Goal: Task Accomplishment & Management: Manage account settings

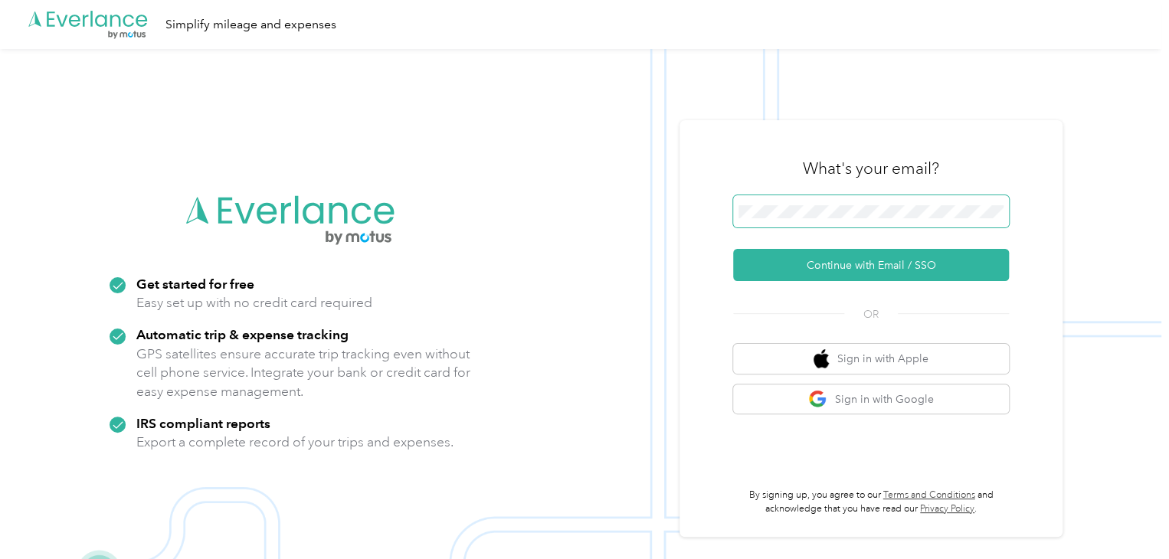
click at [801, 203] on span at bounding box center [871, 211] width 276 height 32
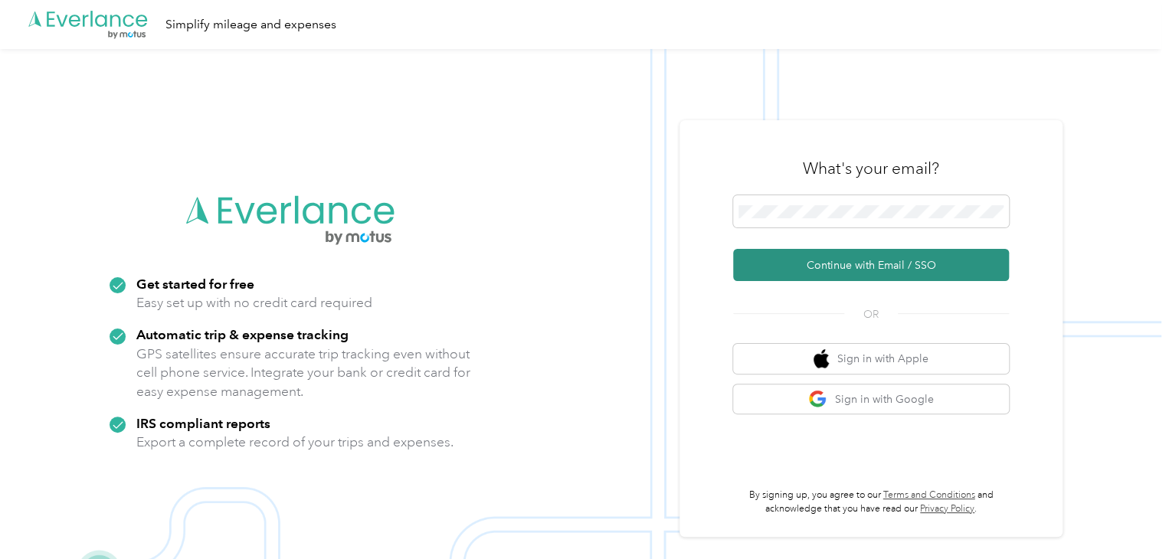
click at [861, 266] on button "Continue with Email / SSO" at bounding box center [871, 265] width 276 height 32
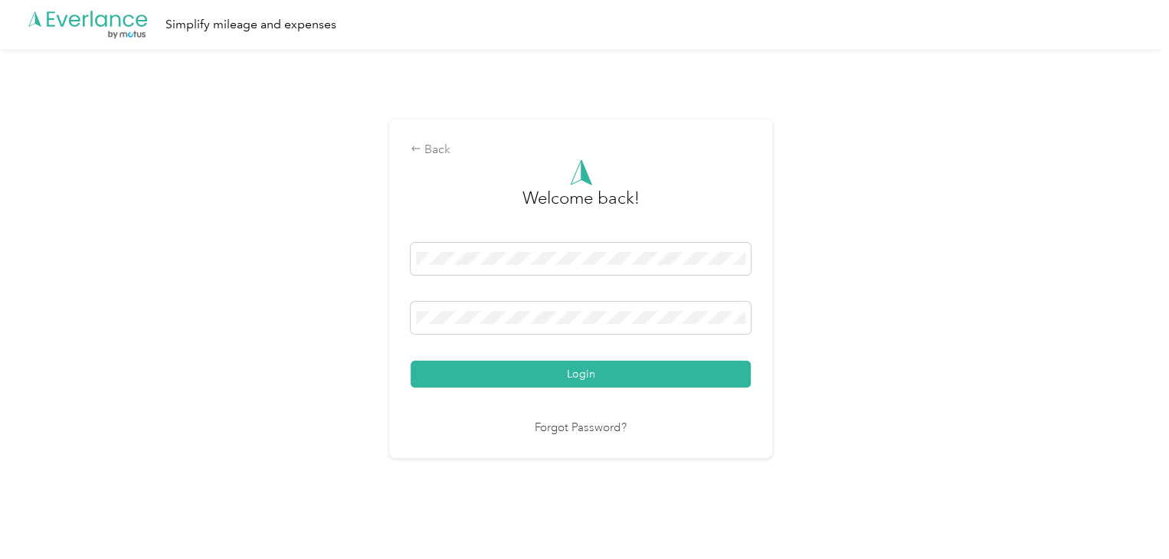
click at [410, 361] on button "Login" at bounding box center [580, 374] width 340 height 27
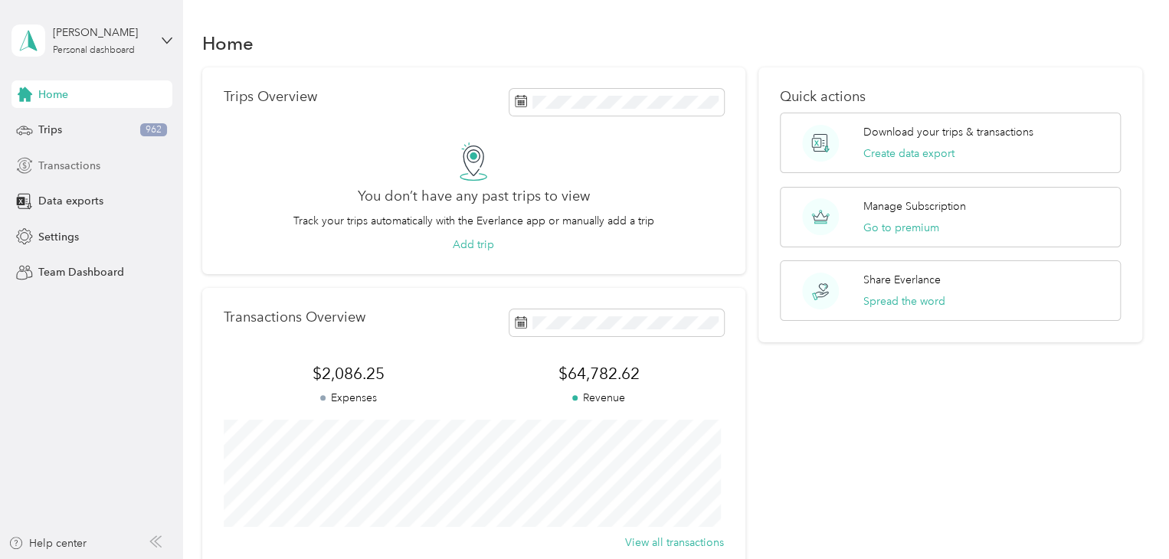
click at [90, 171] on span "Transactions" at bounding box center [69, 166] width 62 height 16
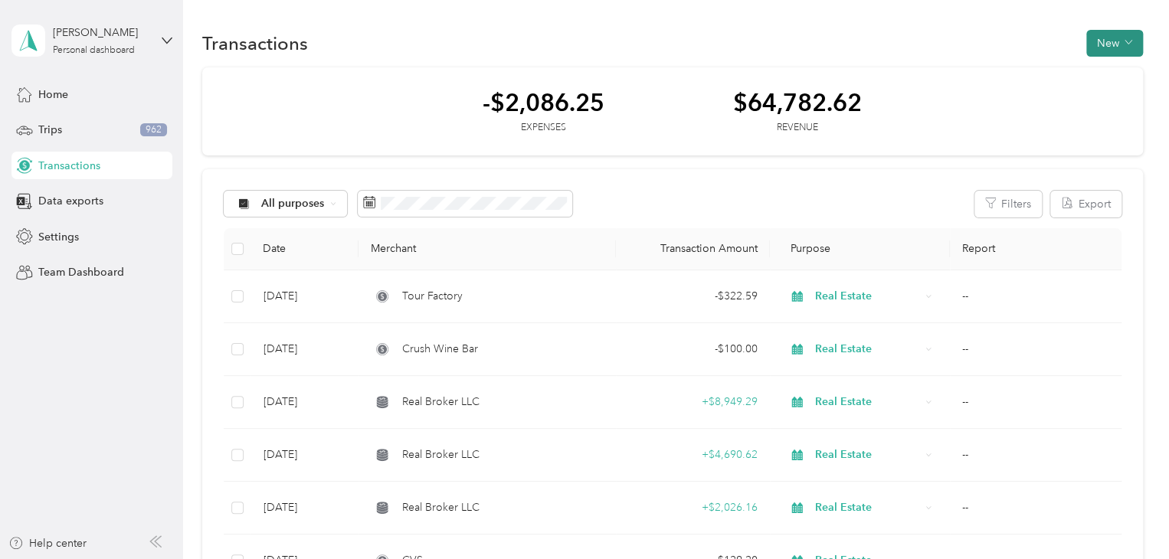
click at [1124, 42] on icon "button" at bounding box center [1127, 43] width 7 height 4
click at [1110, 77] on span "Expense" at bounding box center [1105, 72] width 41 height 16
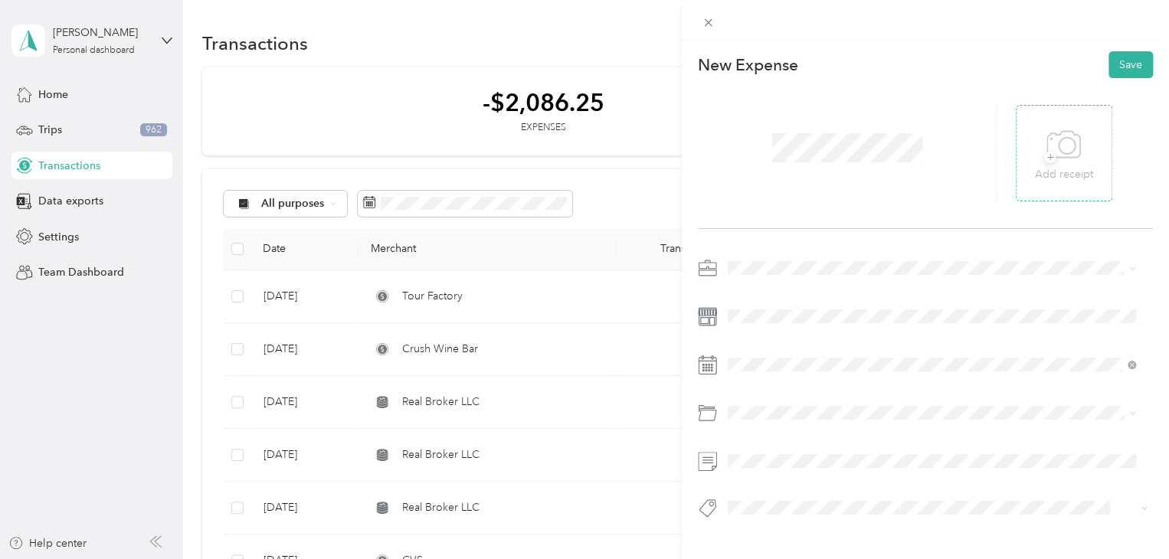
click at [1044, 153] on span "+" at bounding box center [1049, 157] width 11 height 11
click at [782, 378] on li "Real Estate" at bounding box center [931, 368] width 418 height 27
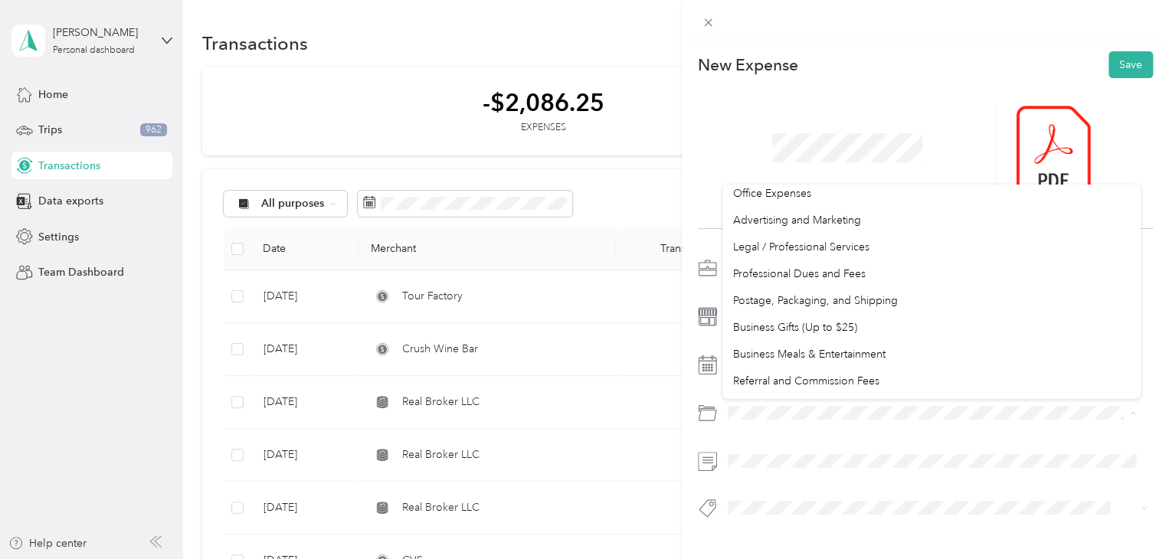
scroll to position [466, 0]
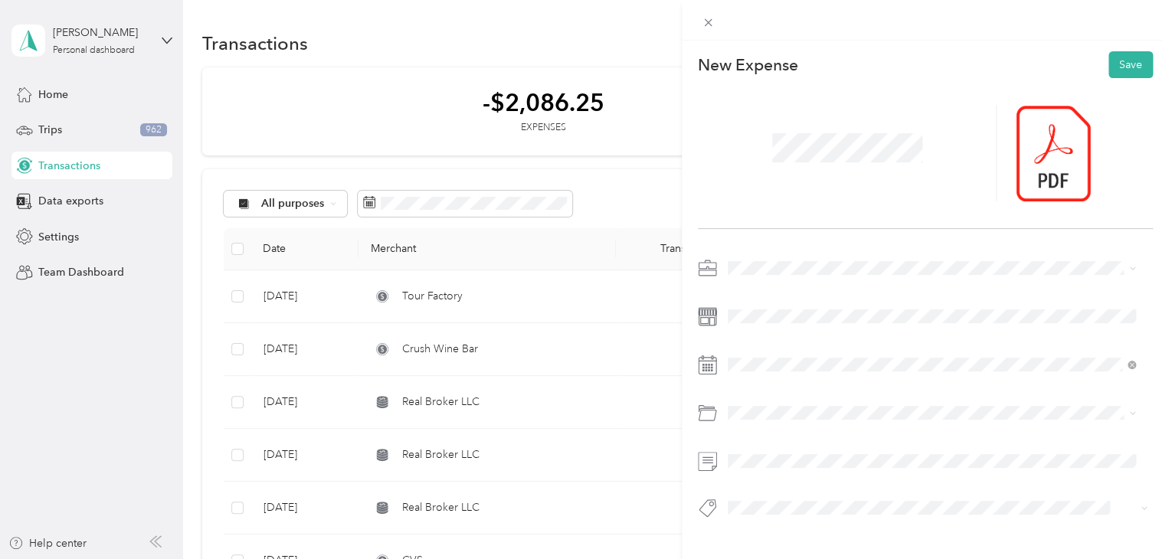
click at [814, 221] on div "Advertising and Marketing" at bounding box center [931, 214] width 397 height 16
click at [1121, 70] on button "Save" at bounding box center [1130, 64] width 44 height 27
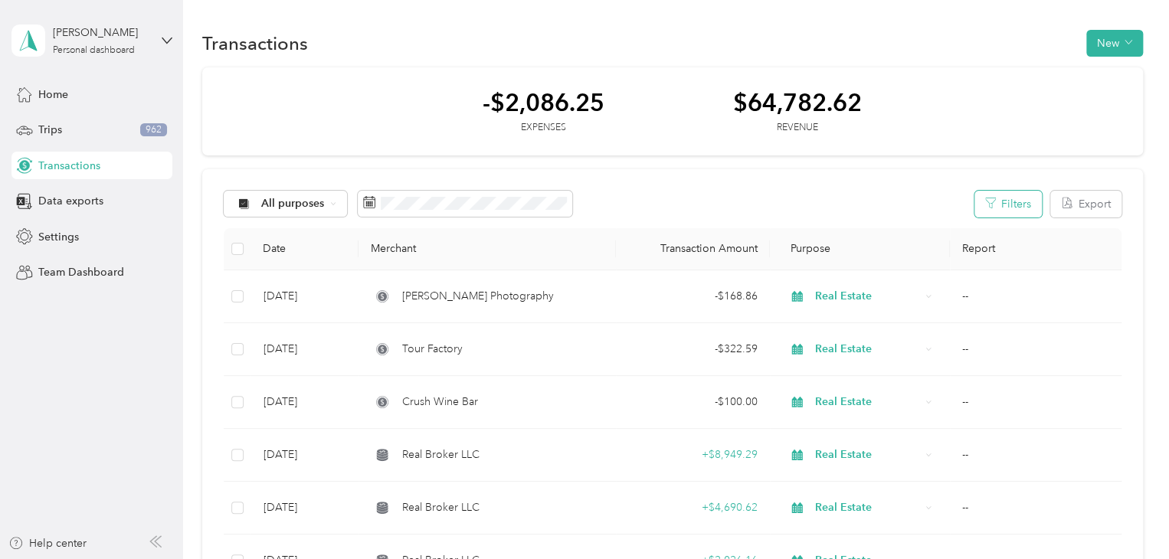
click at [995, 196] on button "Filters" at bounding box center [1007, 204] width 67 height 27
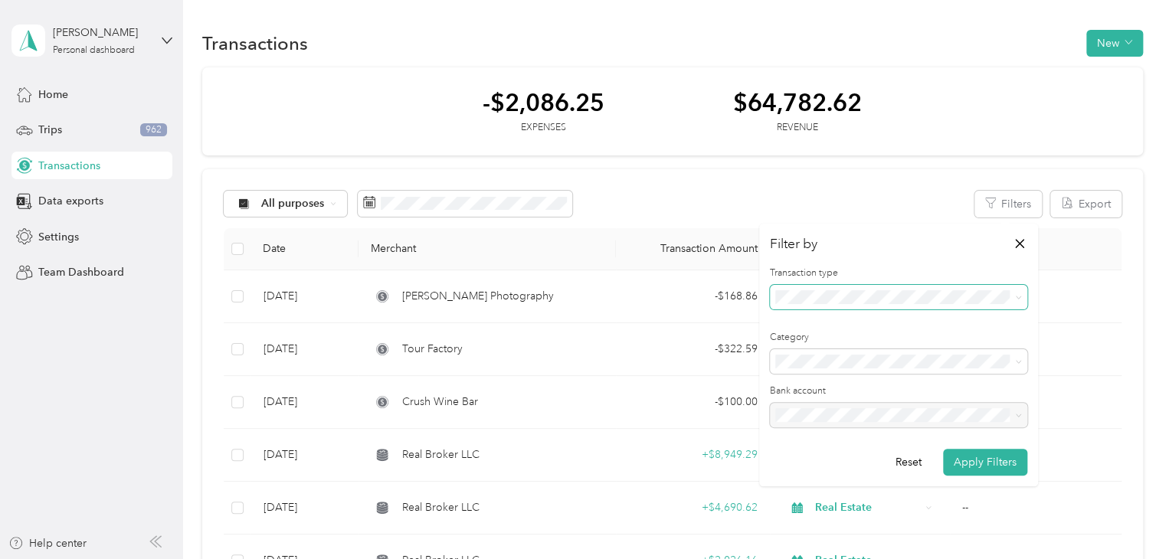
click at [963, 304] on span at bounding box center [898, 297] width 257 height 25
click at [1013, 295] on span at bounding box center [1015, 297] width 12 height 11
click at [1019, 298] on icon at bounding box center [1017, 297] width 5 height 3
click at [819, 376] on div "Revenue" at bounding box center [898, 378] width 236 height 16
click at [972, 463] on button "Apply Filters" at bounding box center [985, 462] width 84 height 27
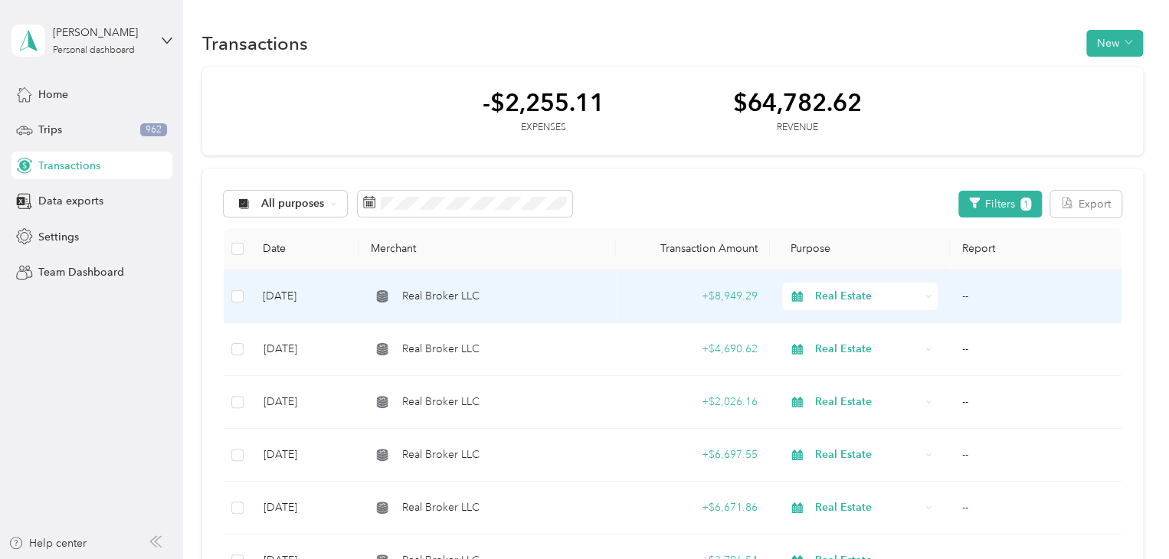
click at [569, 293] on div "Real Broker LLC" at bounding box center [487, 296] width 232 height 17
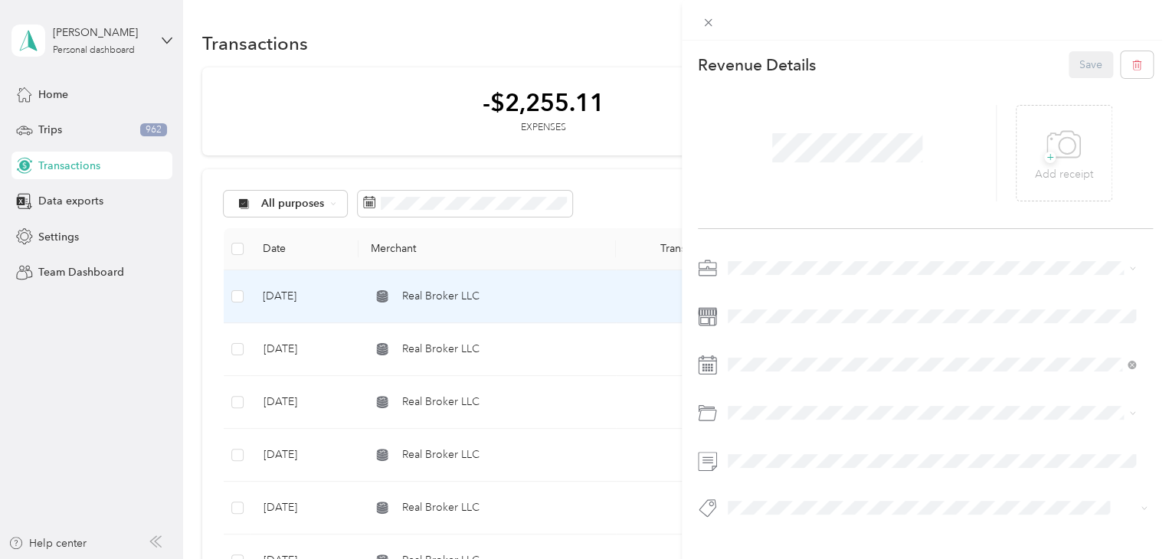
click at [652, 75] on div "This revenue cannot be edited because it is either under review, approved, or p…" at bounding box center [584, 279] width 1169 height 559
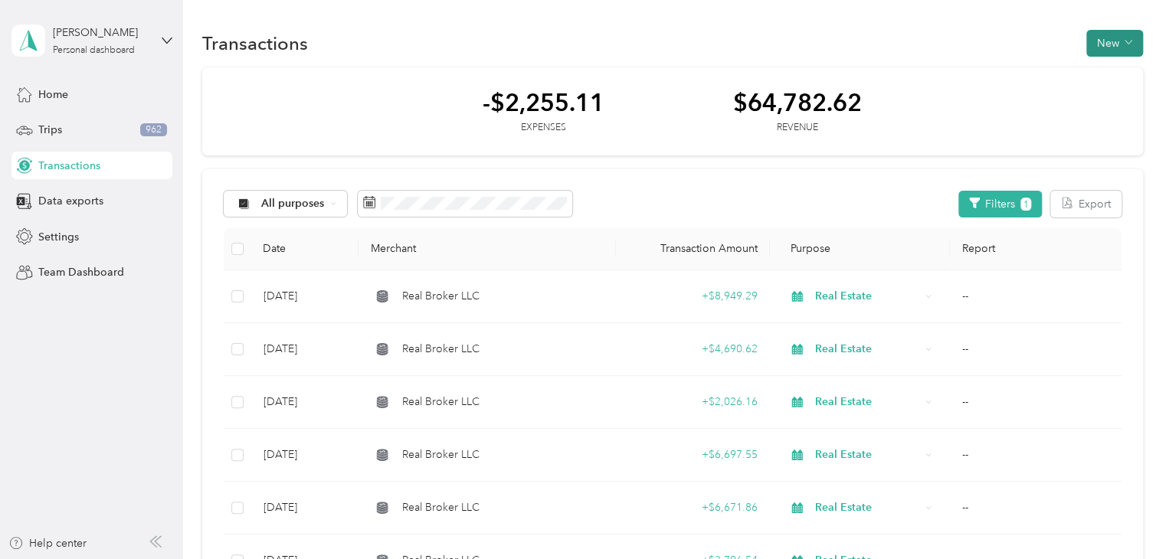
click at [1112, 42] on button "New" at bounding box center [1114, 43] width 57 height 27
click at [1104, 96] on span "Revenue" at bounding box center [1106, 98] width 42 height 16
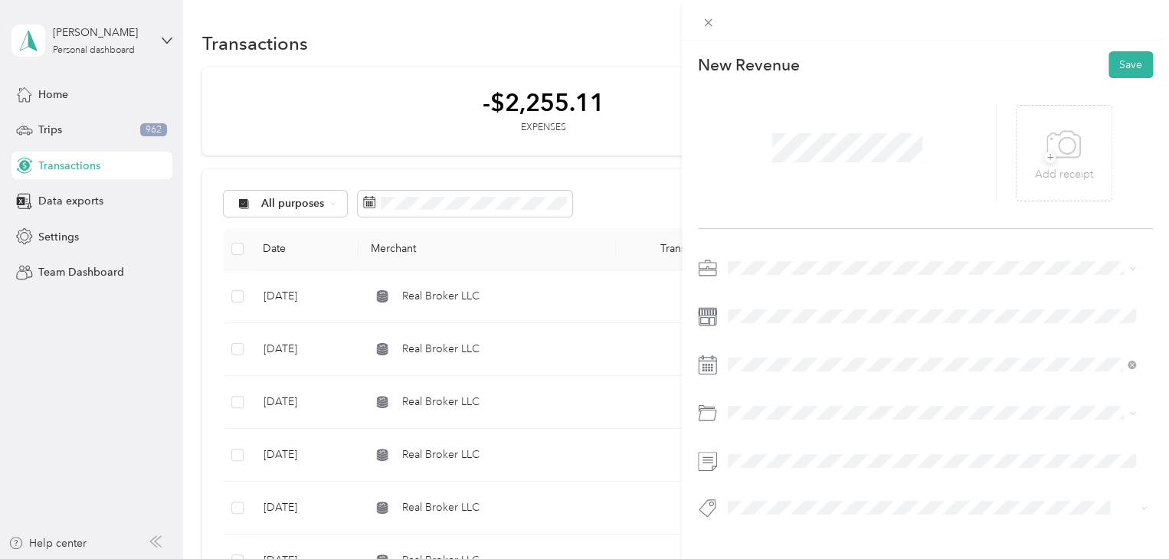
click at [783, 371] on span "Real Estate" at bounding box center [758, 366] width 51 height 13
click at [809, 480] on li "Referral and Commission Fees" at bounding box center [931, 474] width 418 height 27
click at [1060, 172] on p "Add receipt" at bounding box center [1064, 174] width 58 height 17
click at [1043, 159] on div at bounding box center [1052, 153] width 75 height 96
click at [1036, 154] on icon at bounding box center [1042, 153] width 14 height 9
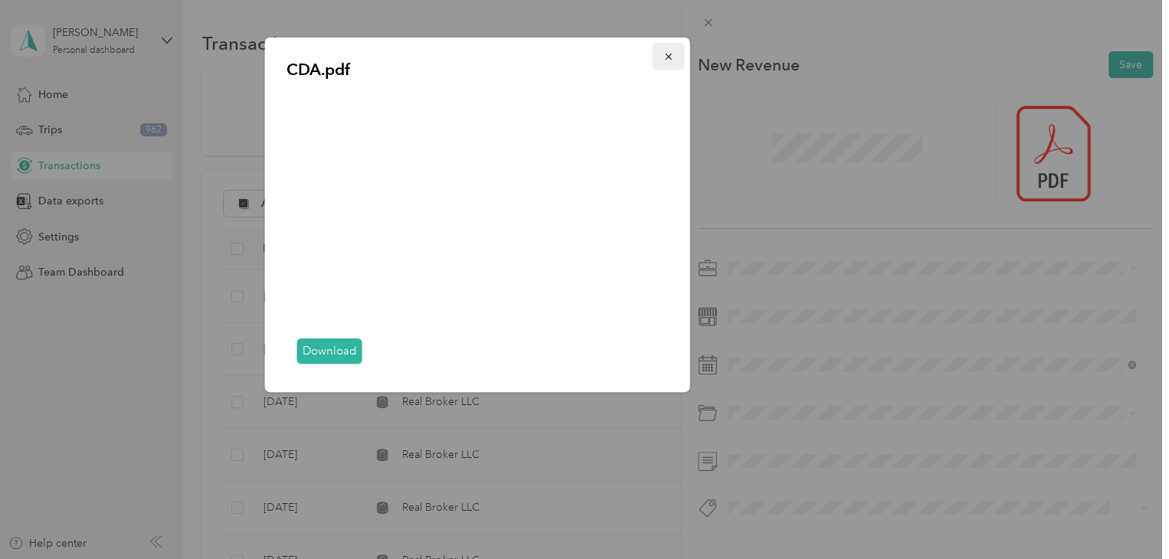
click at [672, 59] on icon "button" at bounding box center [668, 56] width 11 height 11
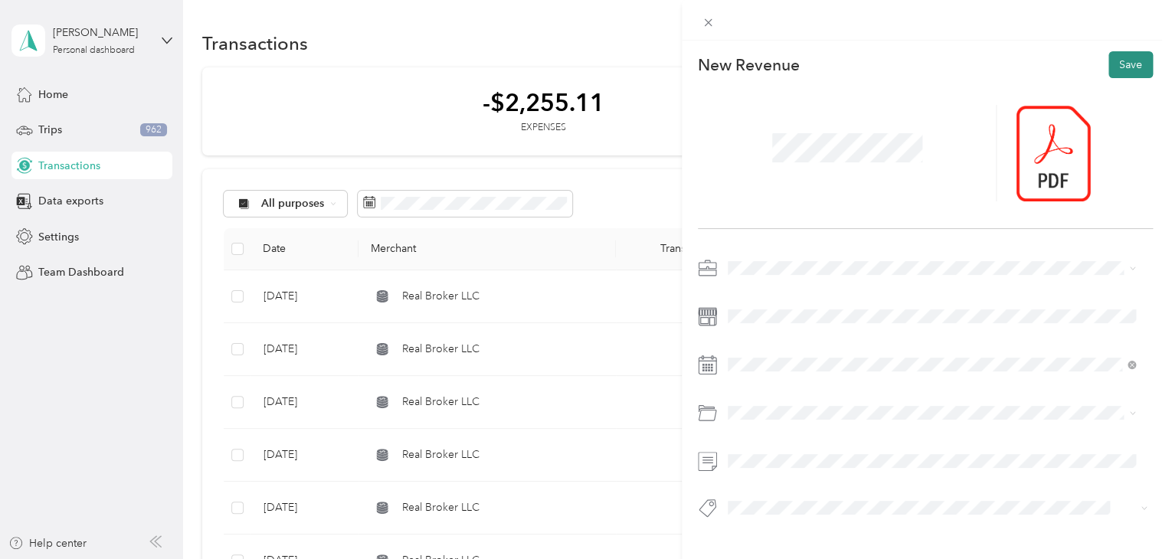
click at [1113, 67] on button "Save" at bounding box center [1130, 64] width 44 height 27
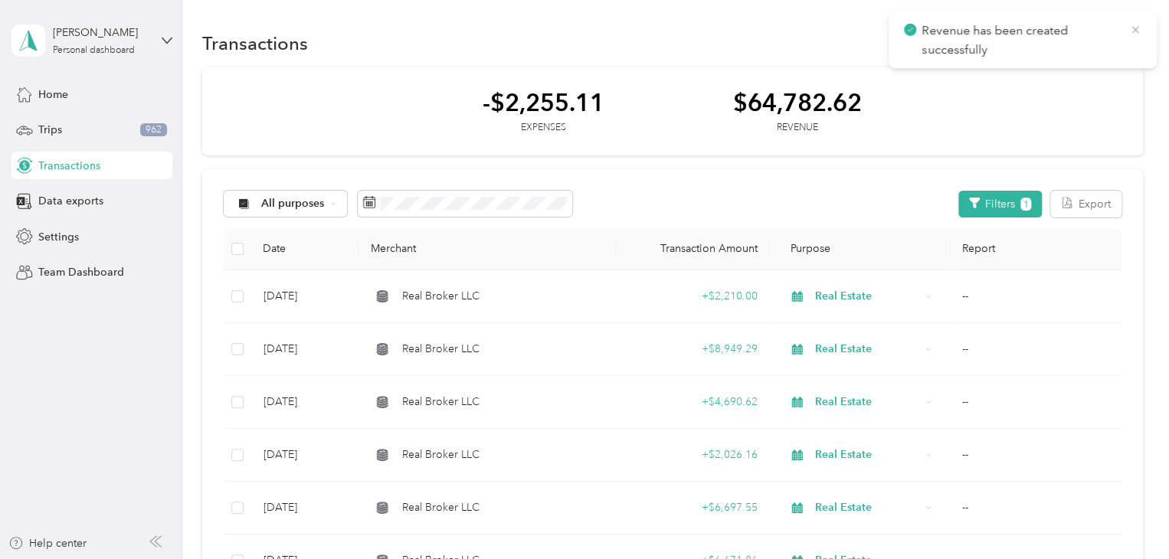
click at [1133, 28] on icon at bounding box center [1134, 29] width 7 height 7
click at [1124, 47] on span "button" at bounding box center [1128, 43] width 8 height 13
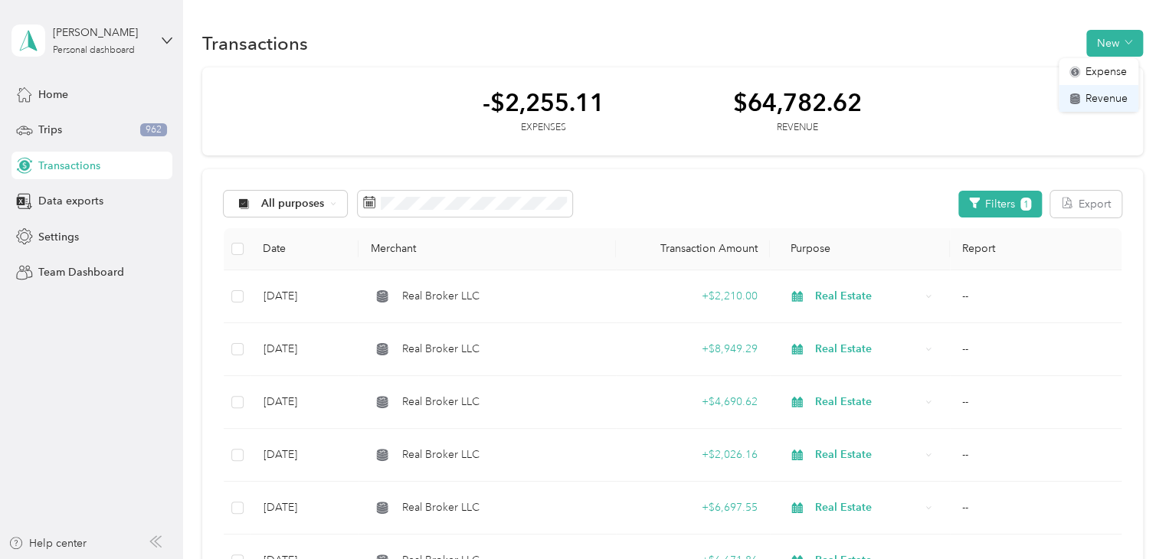
click at [1104, 105] on span "Revenue" at bounding box center [1106, 98] width 42 height 16
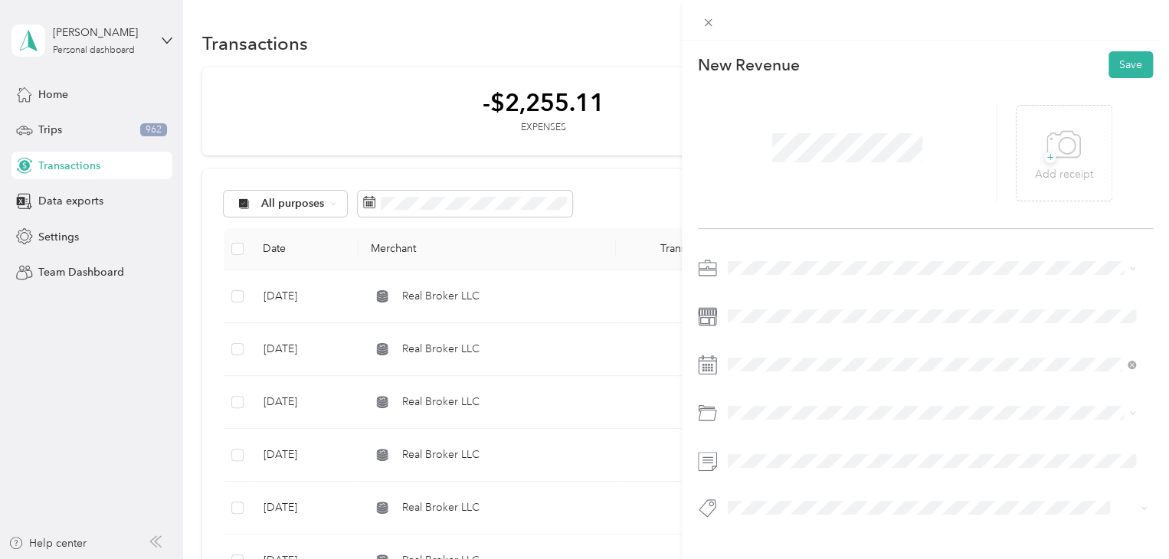
click at [793, 371] on div "Real Estate" at bounding box center [931, 366] width 397 height 16
click at [761, 322] on span at bounding box center [937, 316] width 430 height 25
click at [744, 420] on span at bounding box center [937, 412] width 430 height 25
click at [799, 475] on li "Referral and Commission Fees" at bounding box center [931, 469] width 418 height 27
click at [842, 280] on div "25" at bounding box center [839, 281] width 20 height 19
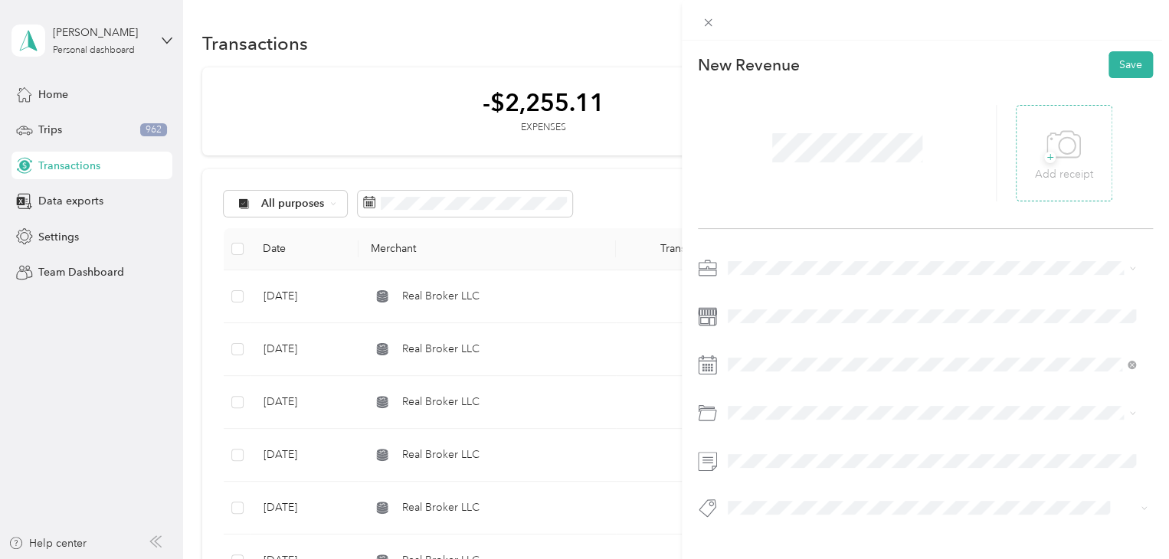
click at [1044, 153] on span "+" at bounding box center [1049, 157] width 11 height 11
click at [1040, 151] on icon at bounding box center [1042, 153] width 5 height 5
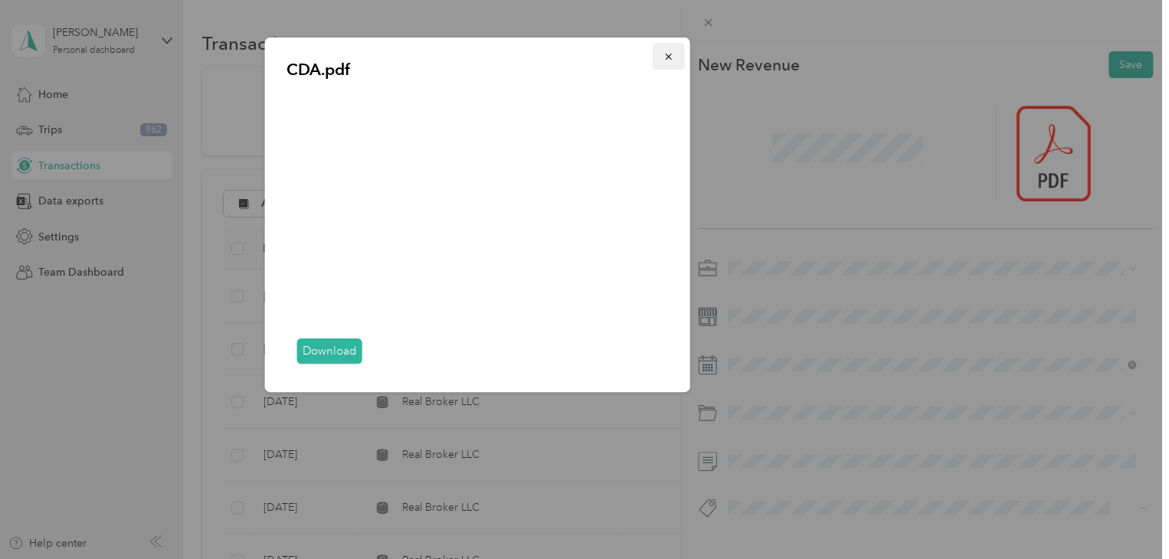
click at [671, 56] on icon "button" at bounding box center [668, 56] width 11 height 11
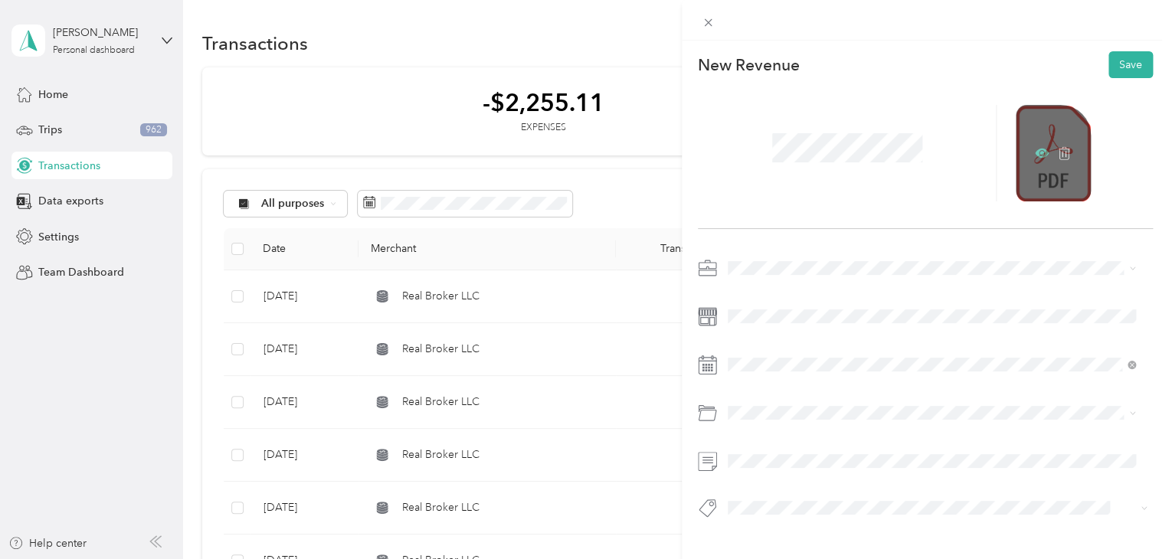
click at [1040, 154] on icon at bounding box center [1042, 153] width 5 height 5
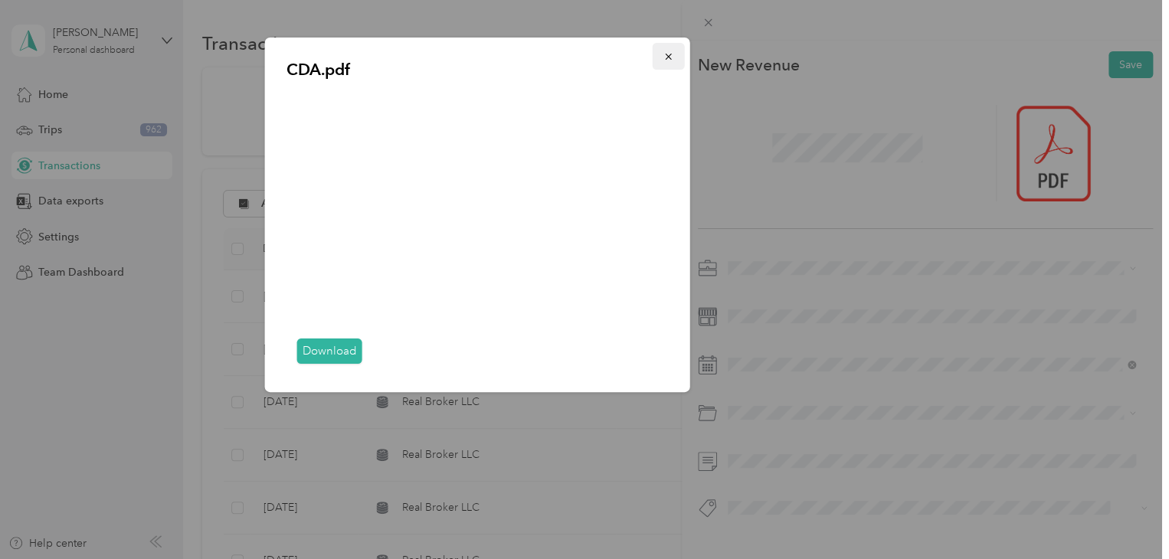
click at [672, 51] on icon "button" at bounding box center [668, 56] width 11 height 11
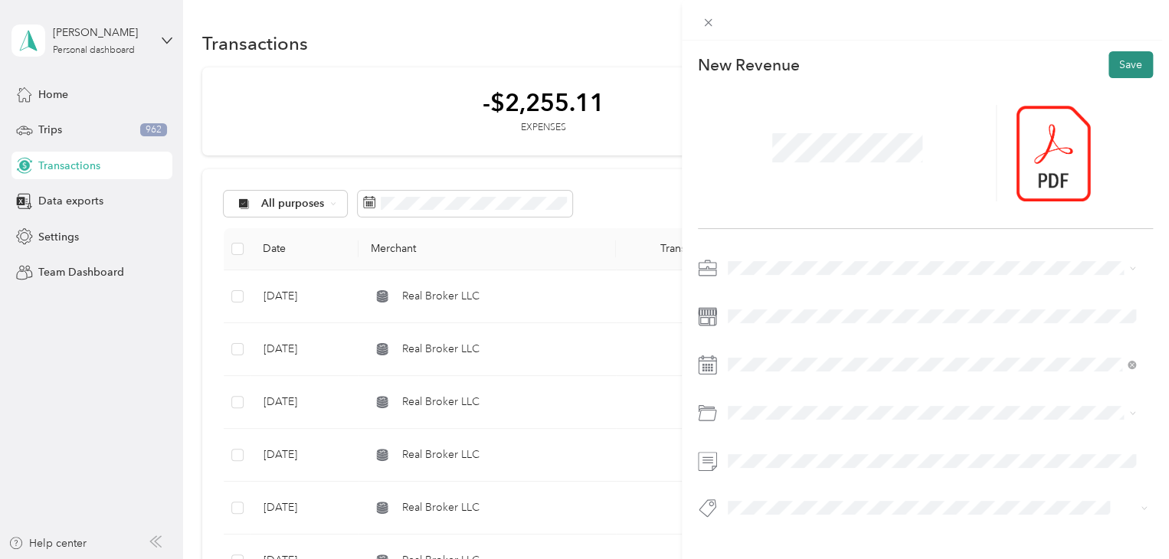
click at [1108, 69] on button "Save" at bounding box center [1130, 64] width 44 height 27
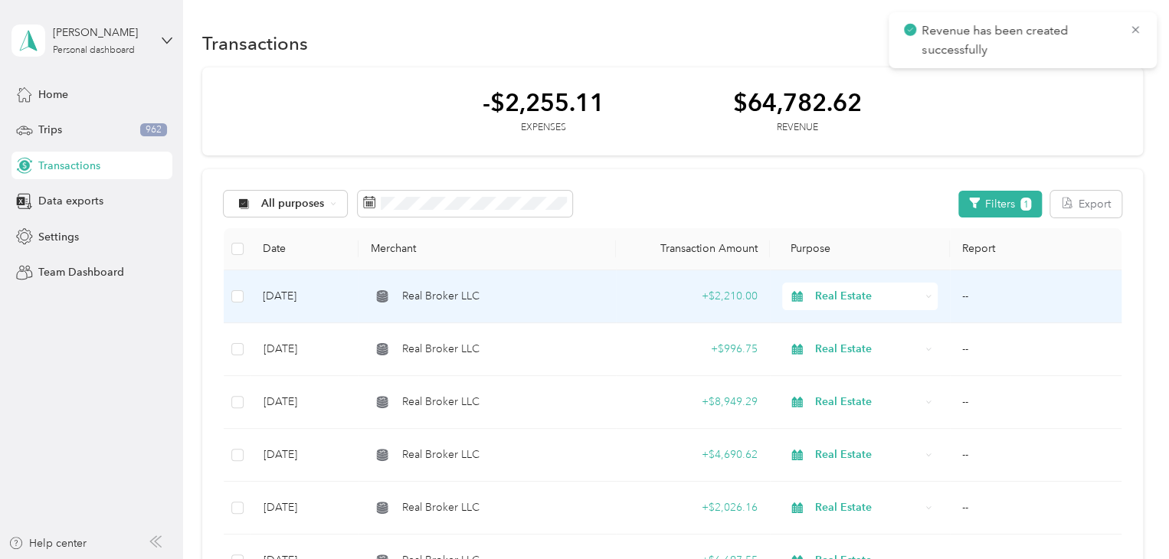
click at [304, 298] on td "[DATE]" at bounding box center [304, 296] width 108 height 53
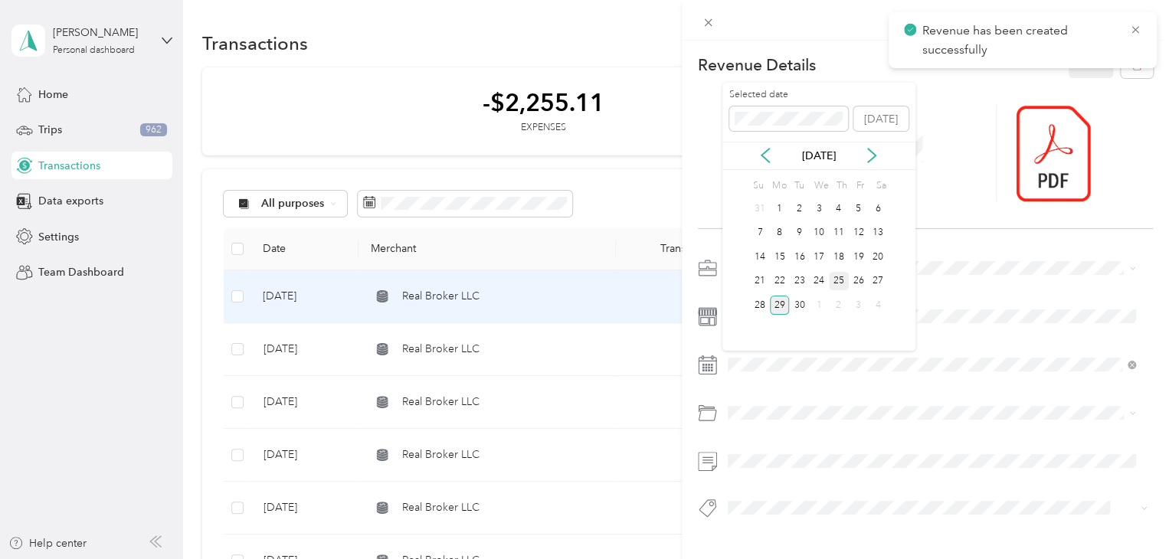
click at [833, 284] on div "25" at bounding box center [839, 281] width 20 height 19
click at [1093, 71] on button "Save" at bounding box center [1090, 64] width 44 height 27
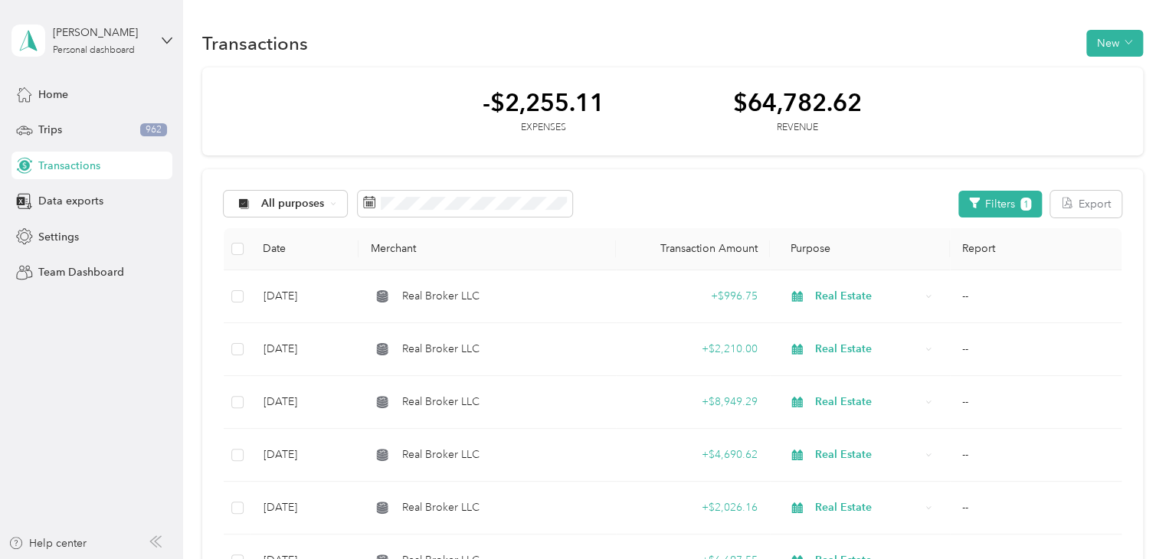
click at [708, 185] on div "All purposes Filters 1 Export Date Merchant Transaction Amount Purpose Report […" at bounding box center [672, 567] width 940 height 797
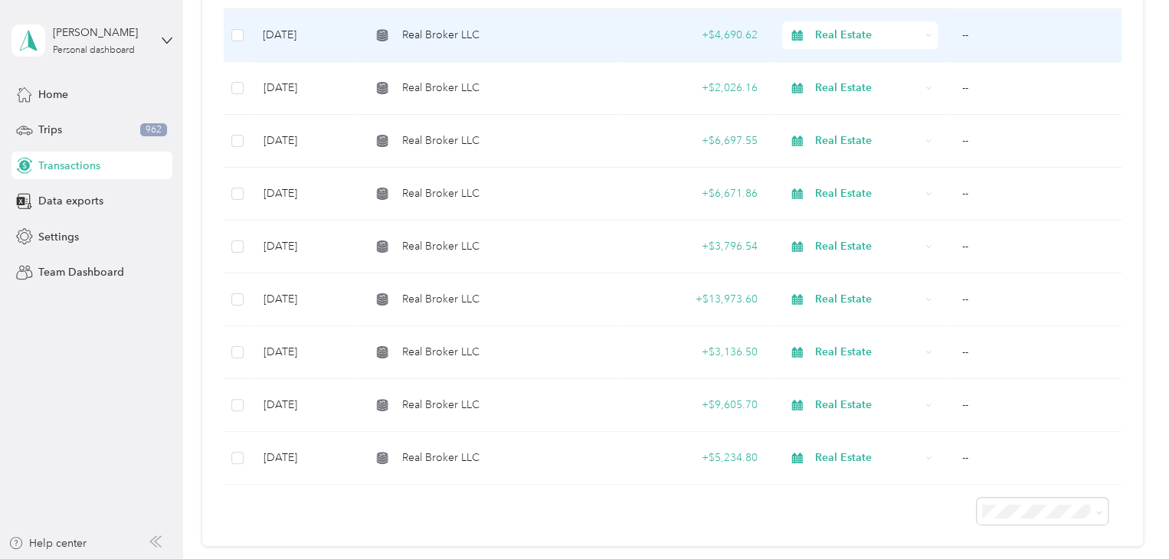
scroll to position [418, 0]
